Goal: Information Seeking & Learning: Find specific page/section

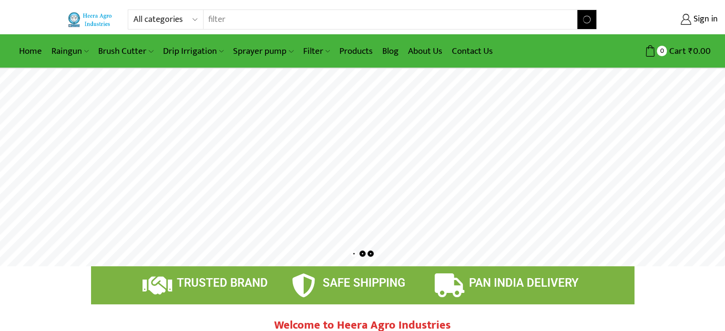
type input "filter"
click at [577, 10] on button "Search" at bounding box center [586, 19] width 19 height 19
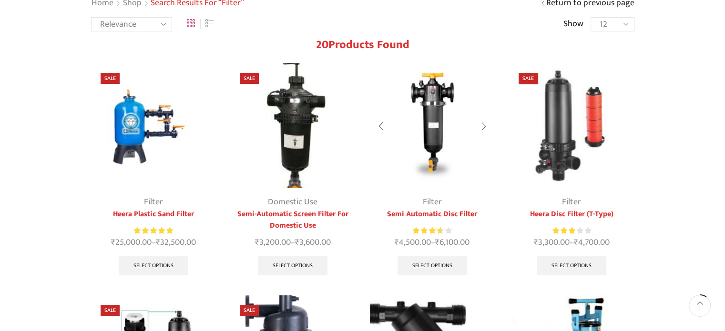
scroll to position [95, 0]
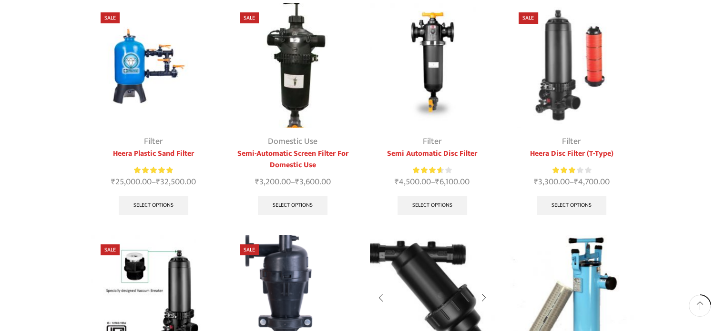
scroll to position [238, 0]
